Goal: Task Accomplishment & Management: Use online tool/utility

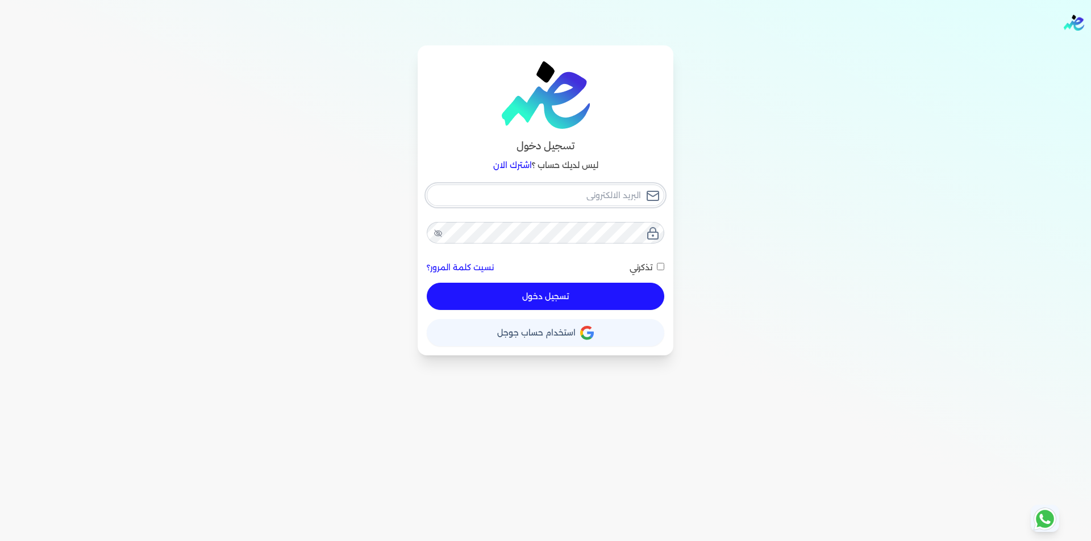
type input "[EMAIL_ADDRESS][DOMAIN_NAME]"
click at [599, 299] on button "تسجيل دخول" at bounding box center [545, 296] width 237 height 27
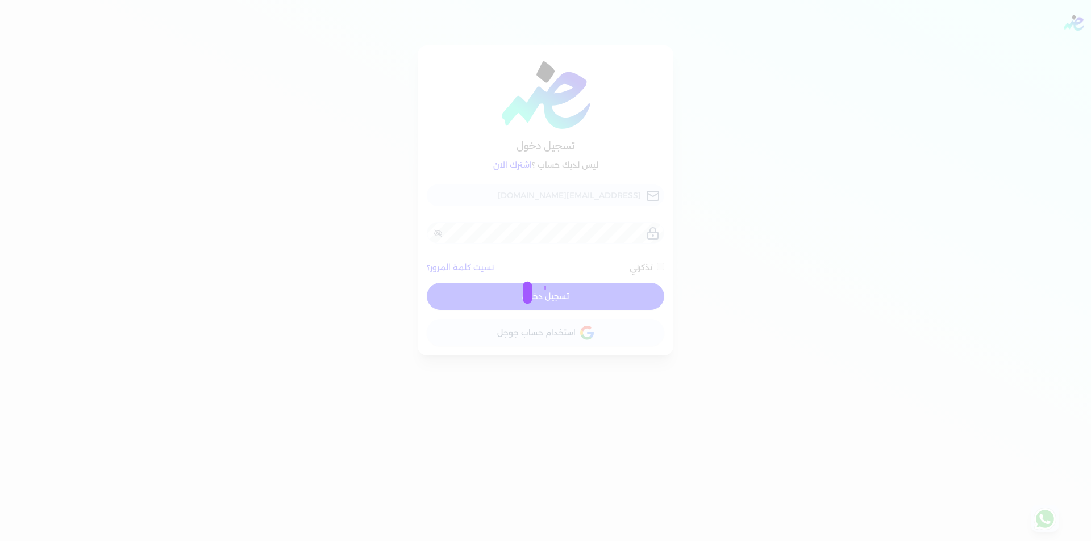
checkbox input "false"
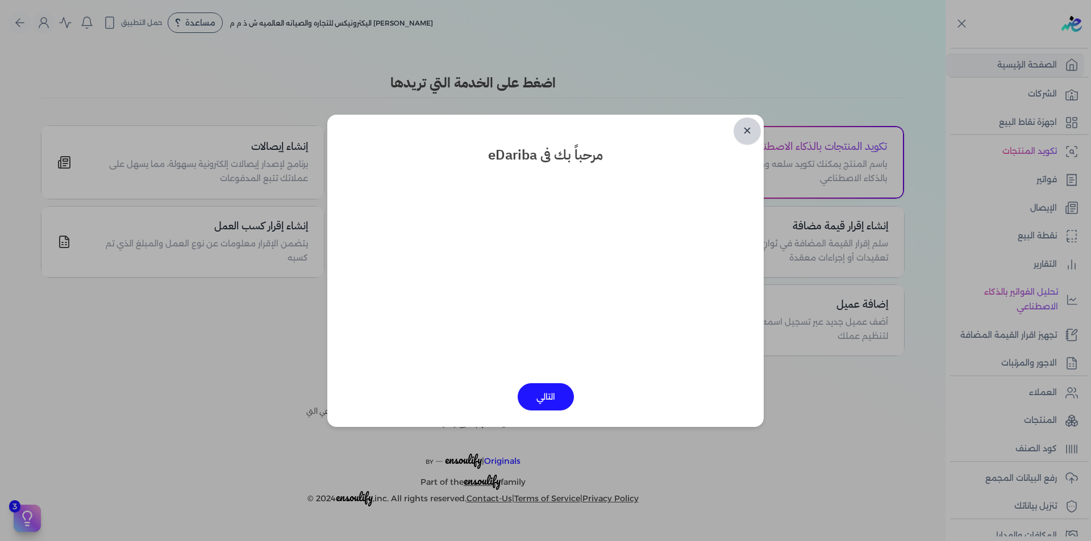
click at [747, 130] on link "✕" at bounding box center [746, 131] width 27 height 27
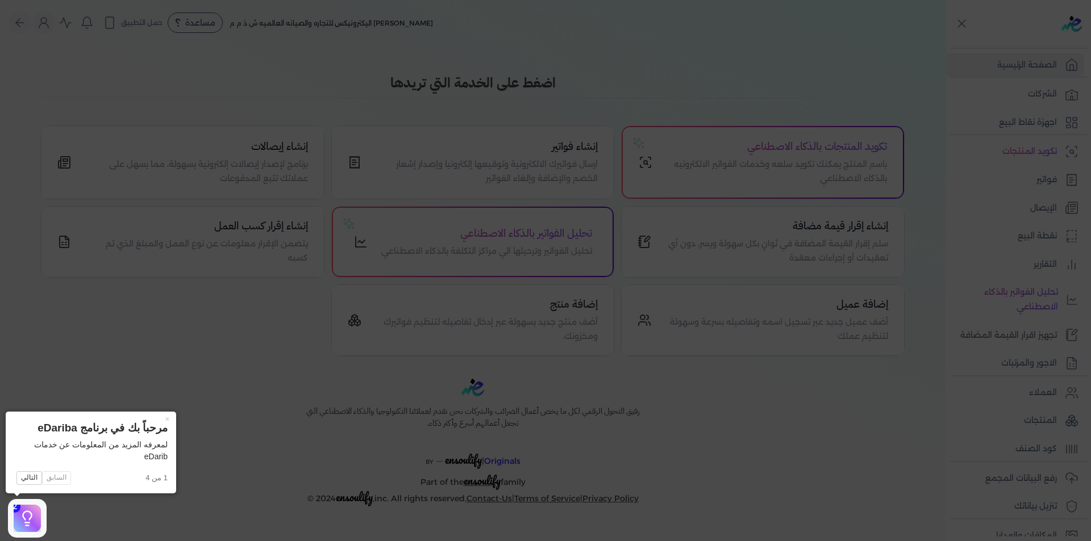
click at [648, 39] on icon at bounding box center [545, 270] width 1091 height 541
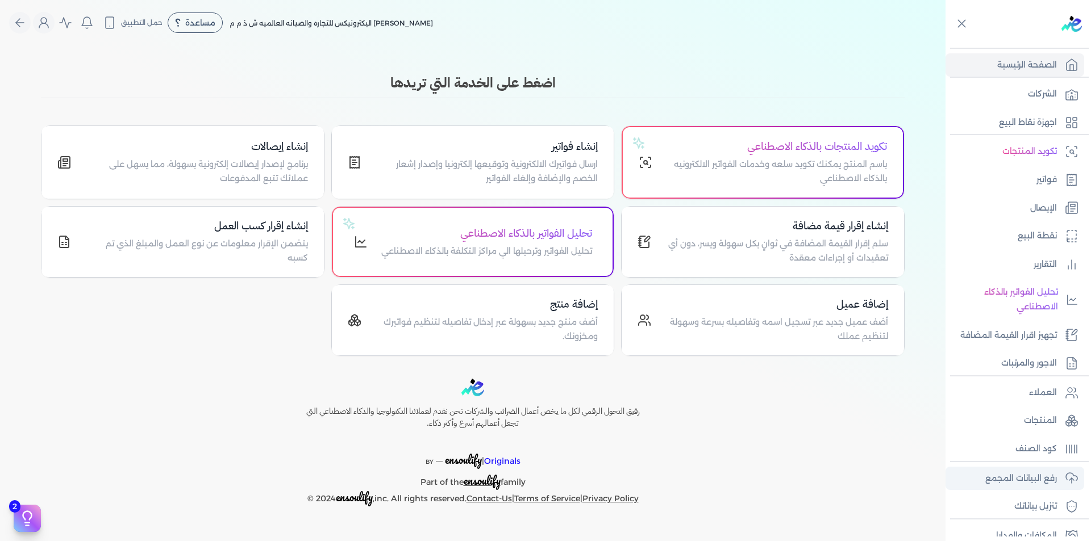
click at [1047, 487] on link "رفع البيانات المجمع" at bounding box center [1014, 479] width 139 height 24
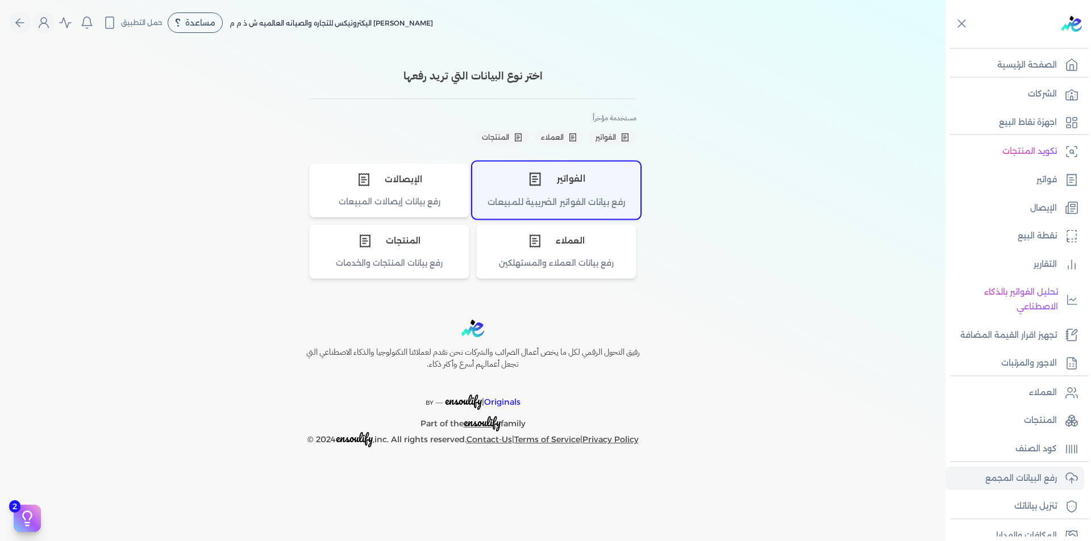
click at [596, 183] on div "الفواتير" at bounding box center [556, 179] width 167 height 34
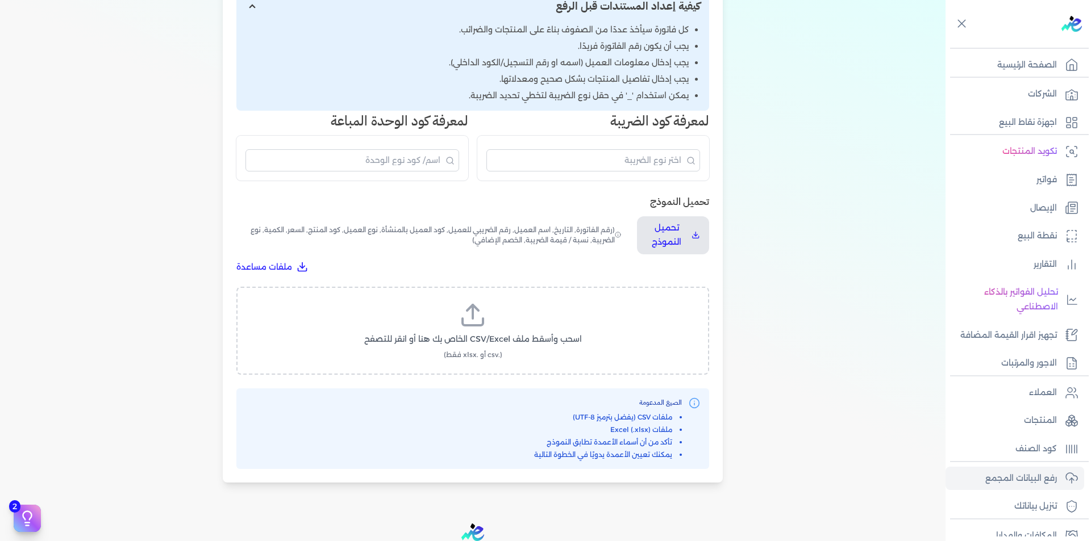
scroll to position [284, 0]
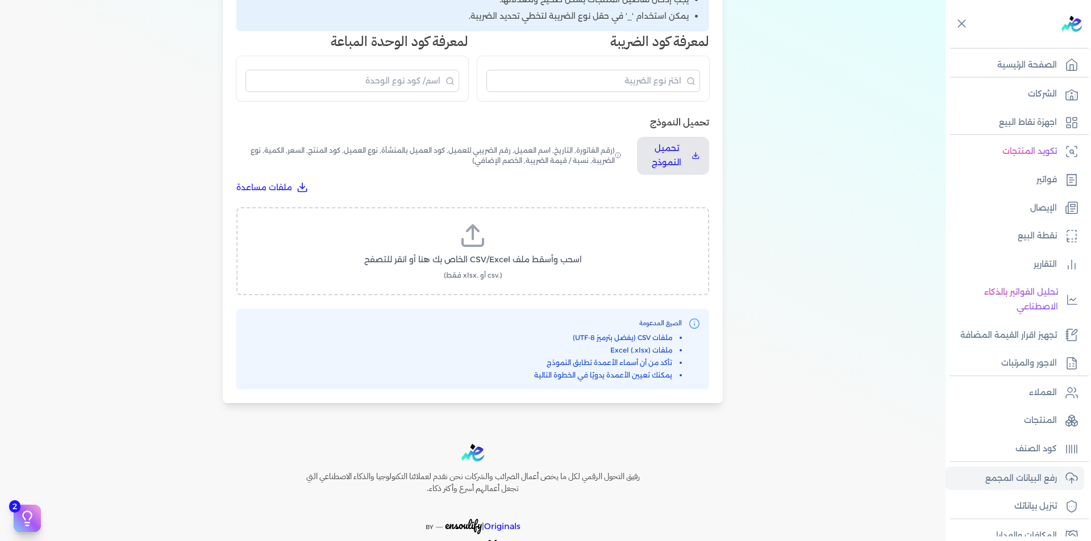
click at [497, 249] on label "اسحب وأسقط ملف CSV/Excel الخاص بك هنا أو انقر للتصفح (.csv أو .xlsx فقط)" at bounding box center [472, 251] width 443 height 59
click at [0, 0] on input "اسحب وأسقط ملف CSV/Excel الخاص بك هنا أو انقر للتصفح (.csv أو .xlsx فقط)" at bounding box center [0, 0] width 0 height 0
click at [495, 269] on span "تحميل الملف" at bounding box center [507, 271] width 48 height 12
select select "رقم الفاتورة"
select select "التاريخ"
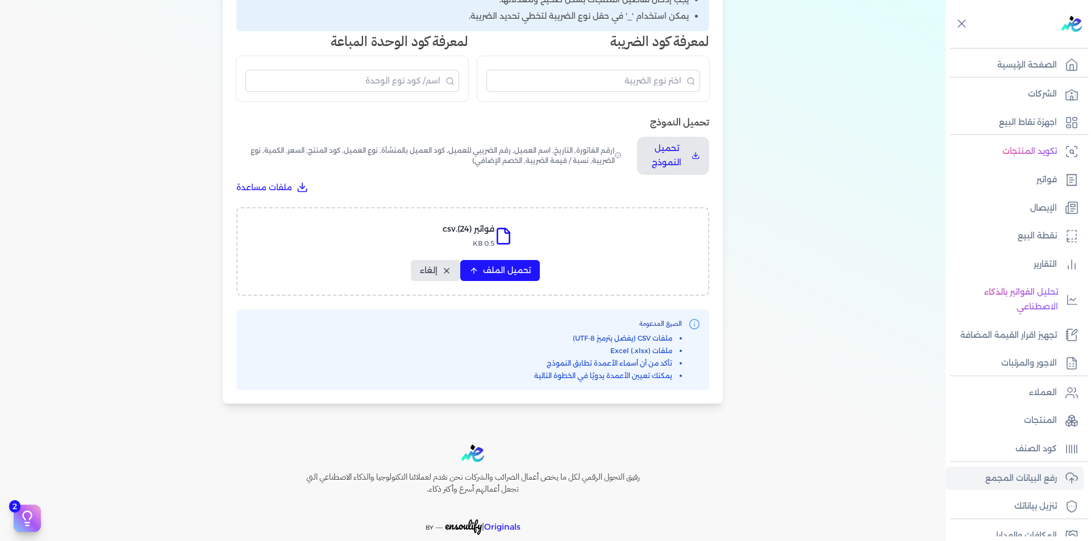
select select "أسم العميل"
select select "الرقم الضريبي"
select select "نوع العميل"
select select "الرقم التسلسلي الداخلي"
select select "وصف البند"
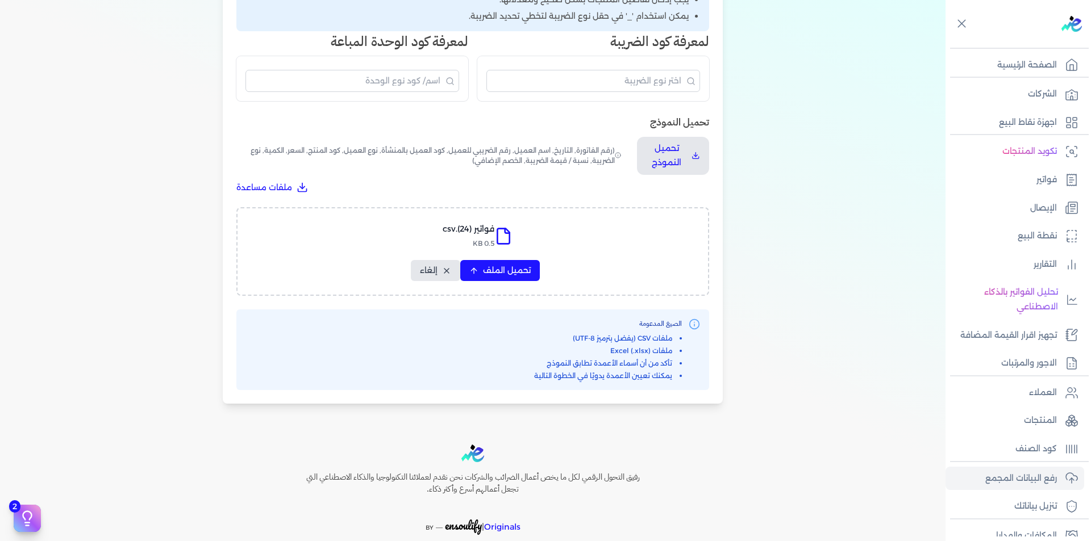
select select "سيريال المنتج"
select select "السعر"
select select "الكمية"
select select "نوع الضريبة"
select select "نسبة / قيمة الضريبة"
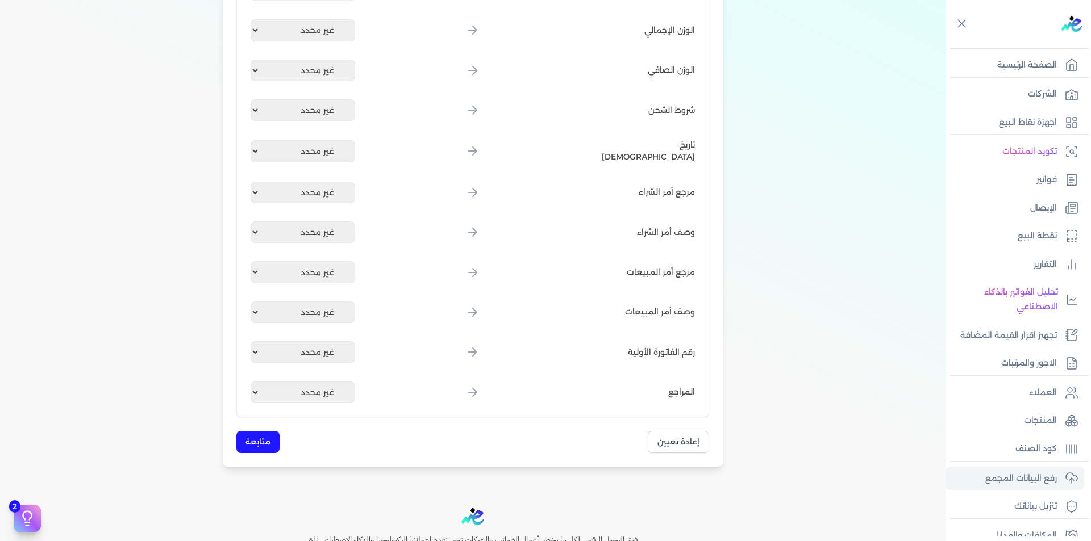
scroll to position [1364, 0]
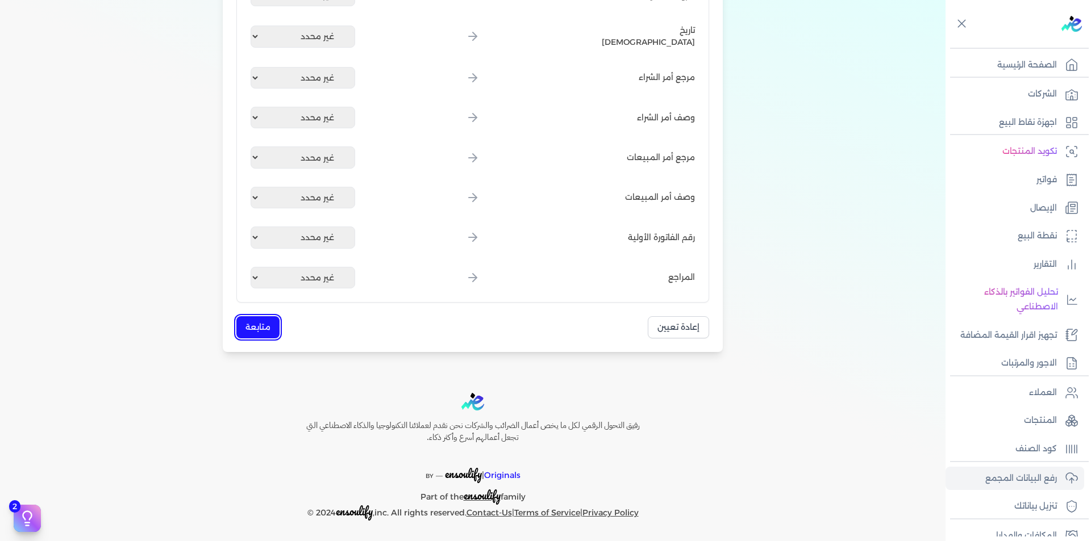
click at [265, 318] on button "متابعة" at bounding box center [257, 327] width 43 height 22
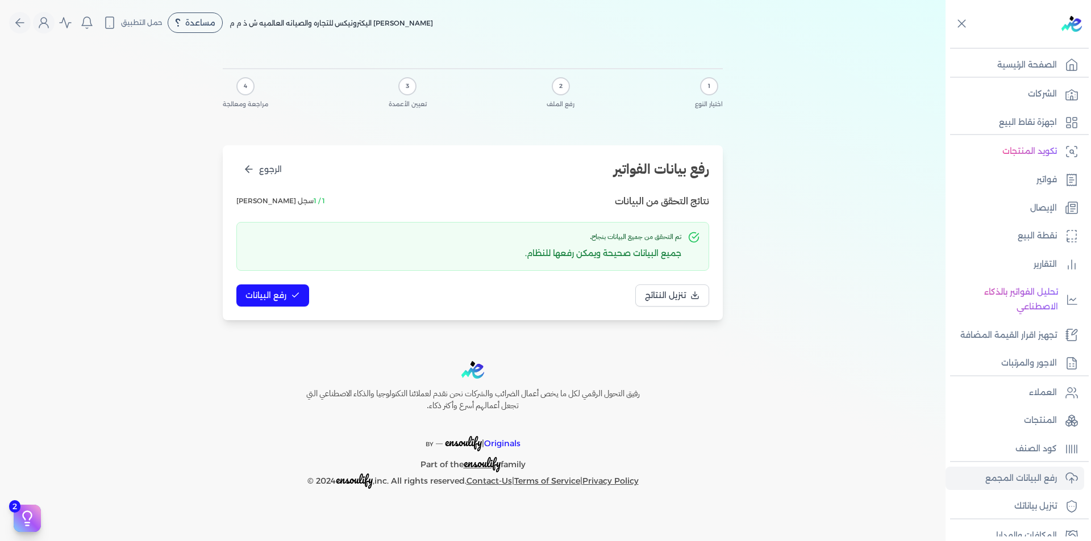
scroll to position [0, 0]
click at [273, 290] on span "رفع البيانات" at bounding box center [265, 296] width 41 height 12
